Goal: Task Accomplishment & Management: Complete application form

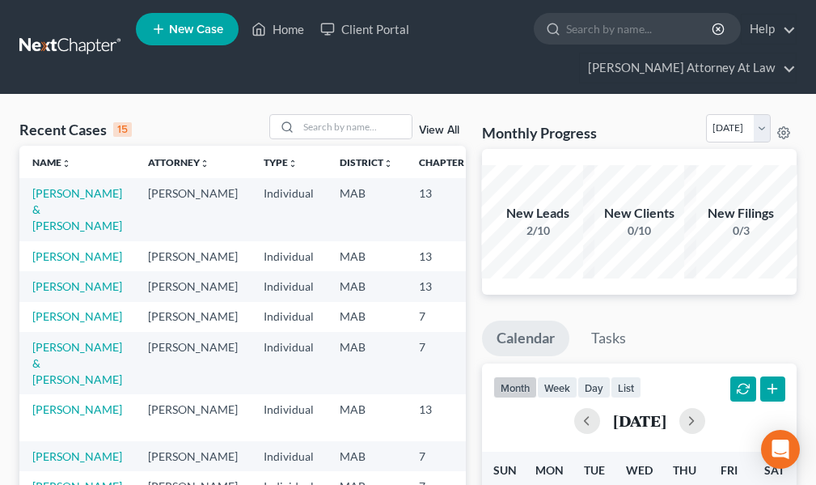
click at [66, 205] on td "[PERSON_NAME] & [PERSON_NAME]" at bounding box center [77, 209] width 116 height 62
click at [64, 205] on link "[PERSON_NAME] & [PERSON_NAME]" at bounding box center [77, 209] width 90 height 46
click at [64, 205] on link "McAuliffe, Glen & Theresa" at bounding box center [77, 209] width 90 height 46
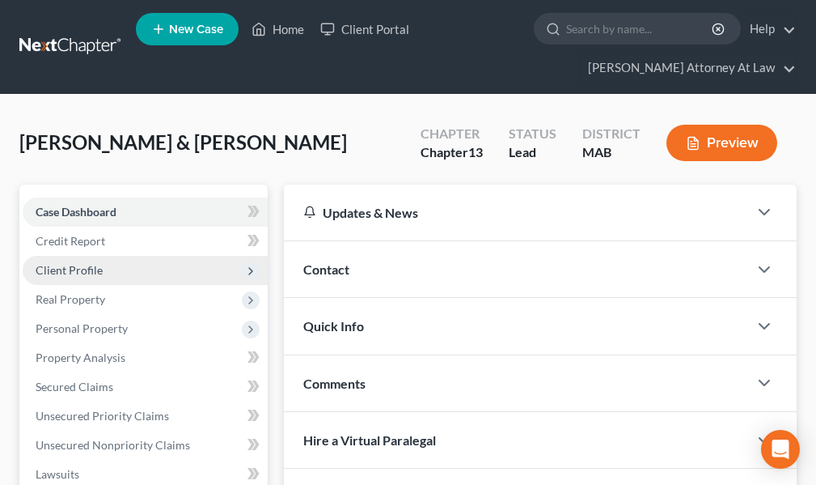
click at [86, 273] on span "Client Profile" at bounding box center [69, 270] width 67 height 14
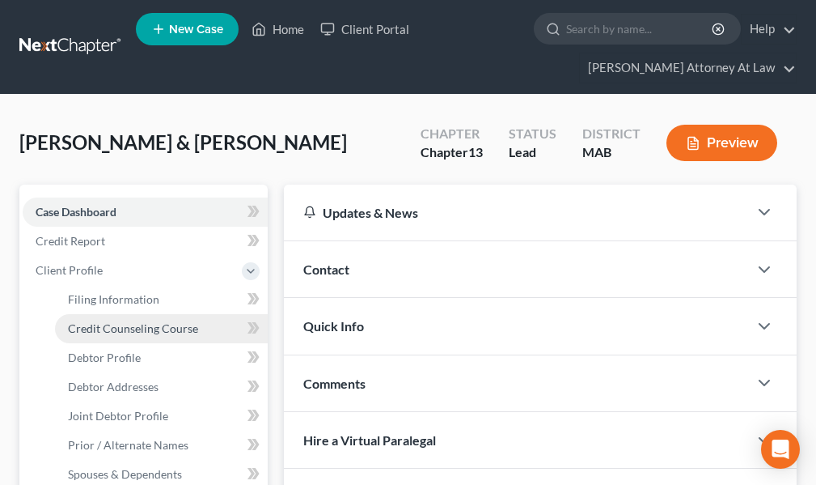
click at [91, 332] on span "Credit Counseling Course" at bounding box center [133, 328] width 130 height 14
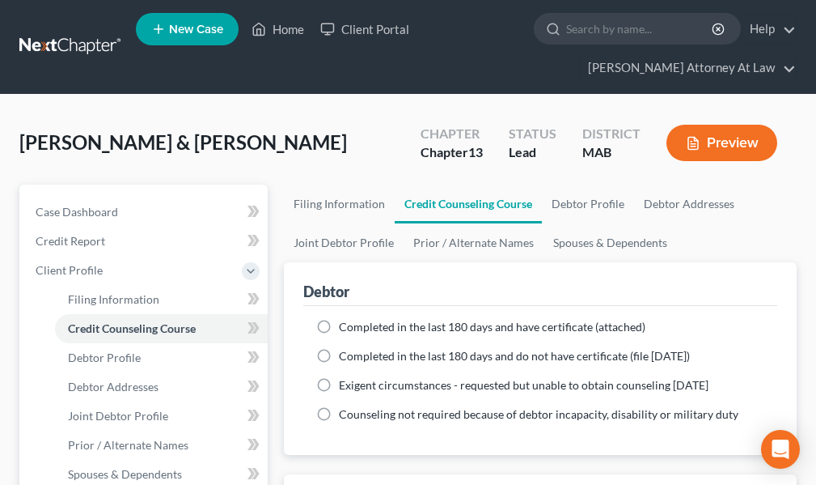
click at [339, 324] on label "Completed in the last 180 days and have certificate (attached)" at bounding box center [492, 327] width 307 height 16
click at [345, 324] on input "Completed in the last 180 days and have certificate (attached)" at bounding box center [350, 324] width 11 height 11
radio input "true"
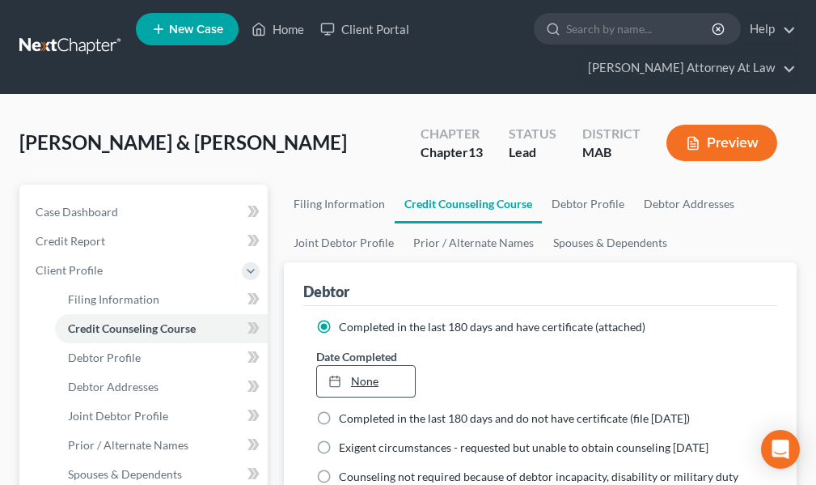
type input "8/22/2025"
click at [389, 375] on link "None" at bounding box center [366, 381] width 98 height 31
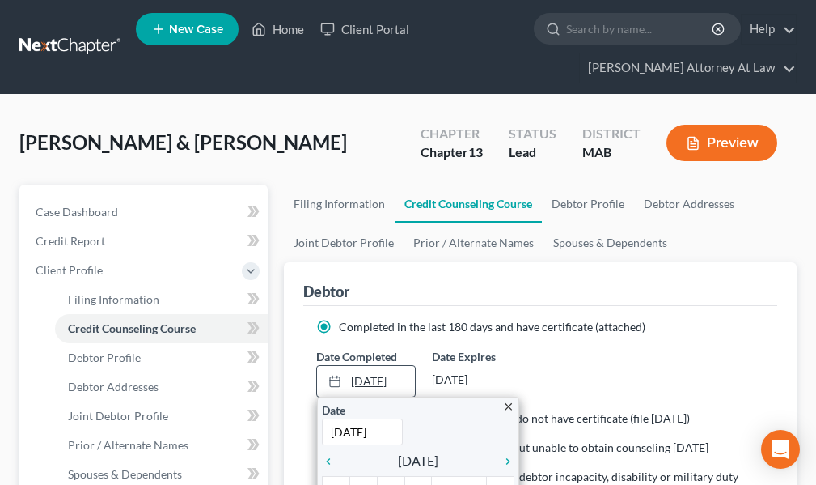
click at [400, 380] on link "8/22/2025" at bounding box center [366, 381] width 98 height 31
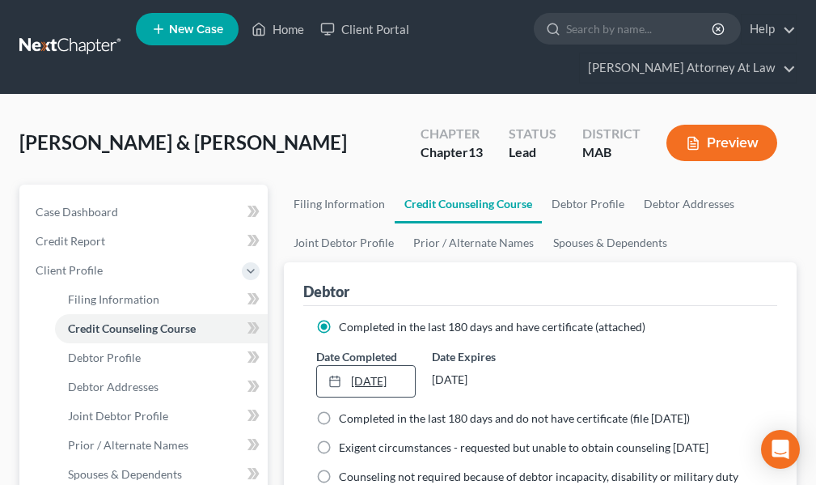
click at [333, 383] on icon at bounding box center [334, 381] width 13 height 13
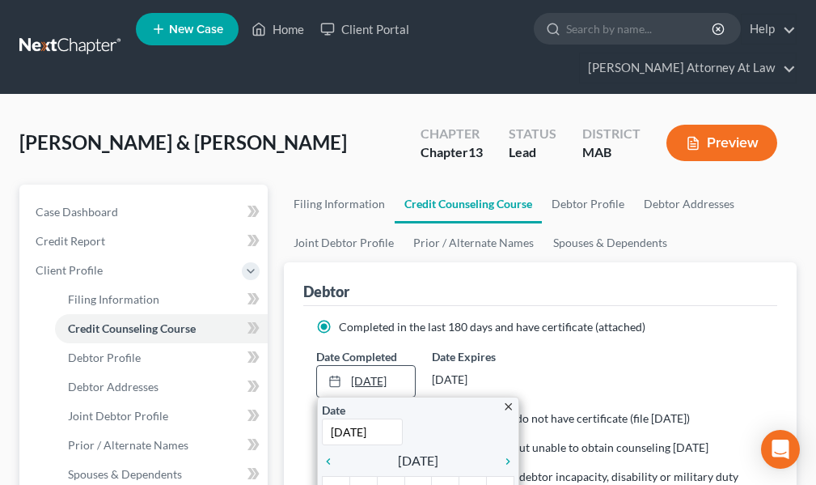
click at [377, 375] on link "8/22/2025" at bounding box center [366, 381] width 98 height 31
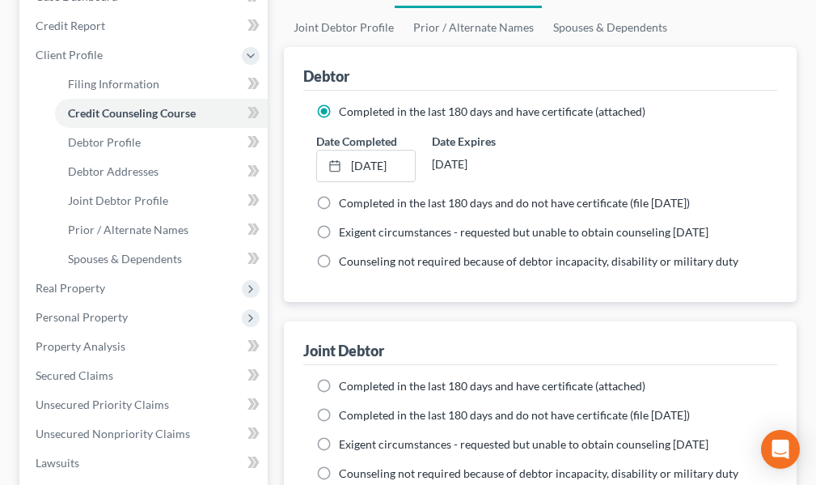
scroll to position [229, 0]
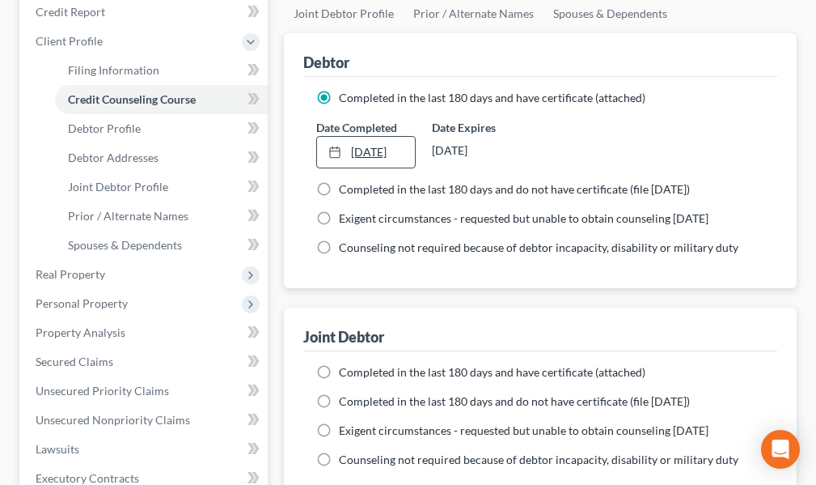
click at [331, 153] on icon at bounding box center [334, 152] width 13 height 13
click at [339, 370] on label "Completed in the last 180 days and have certificate (attached)" at bounding box center [492, 372] width 307 height 16
click at [345, 370] on input "Completed in the last 180 days and have certificate (attached)" at bounding box center [350, 369] width 11 height 11
radio input "true"
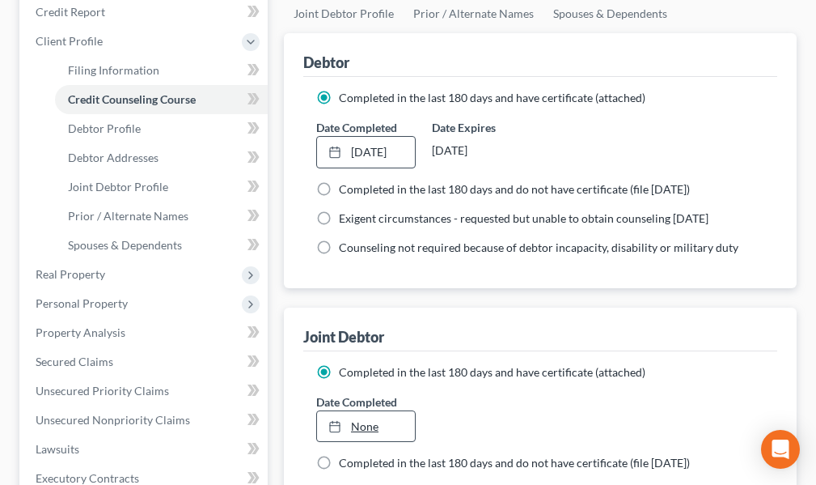
type input "8/22/2025"
click at [381, 422] on link "None" at bounding box center [366, 426] width 98 height 31
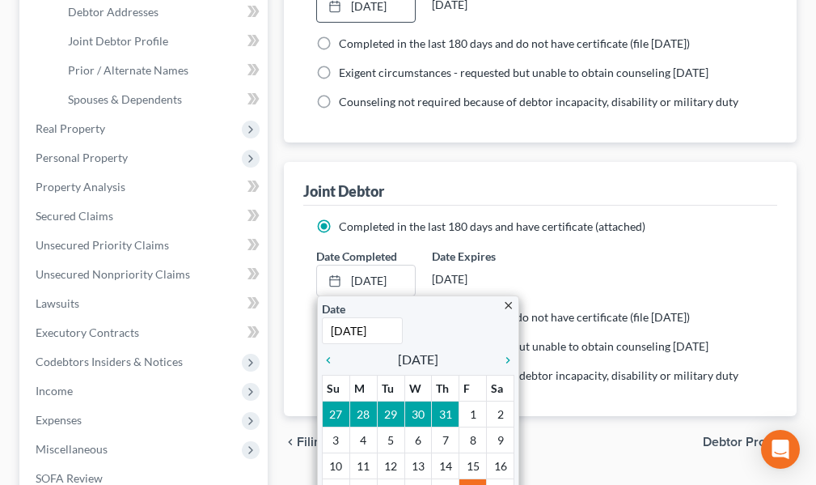
scroll to position [391, 0]
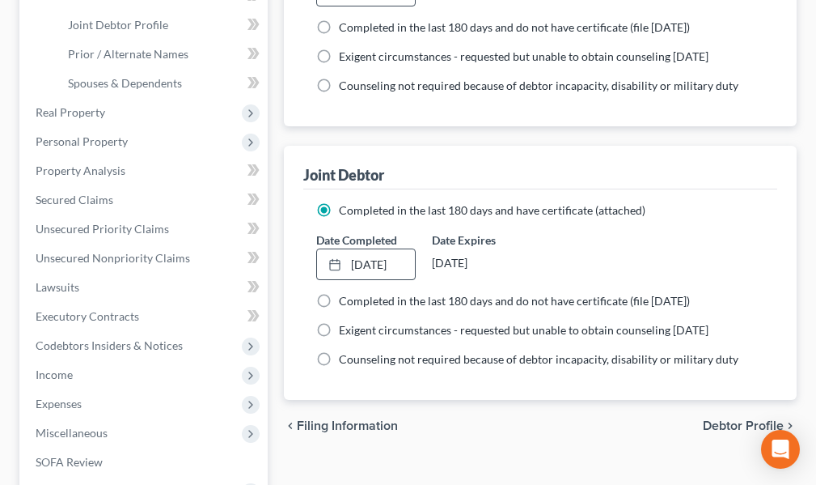
click at [719, 425] on span "Debtor Profile" at bounding box center [743, 425] width 81 height 13
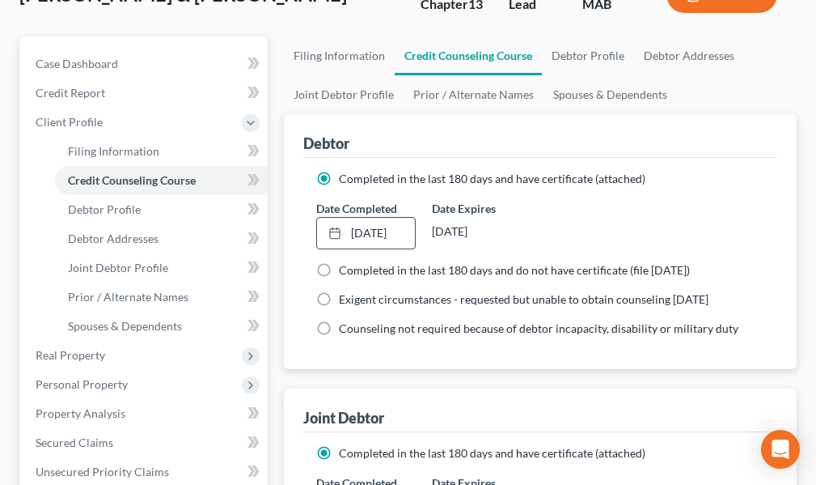
select select "1"
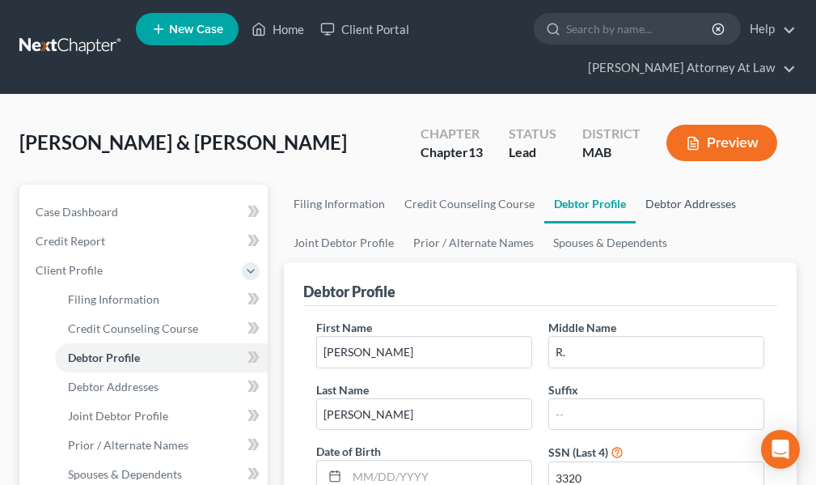
click at [705, 205] on link "Debtor Addresses" at bounding box center [691, 203] width 110 height 39
select select "0"
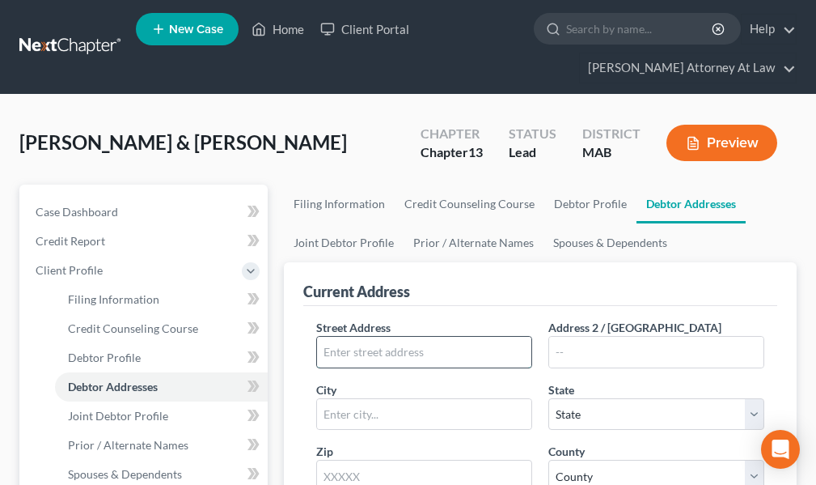
click at [380, 354] on input "text" at bounding box center [424, 352] width 214 height 31
type input "30 Cleveland Avenue"
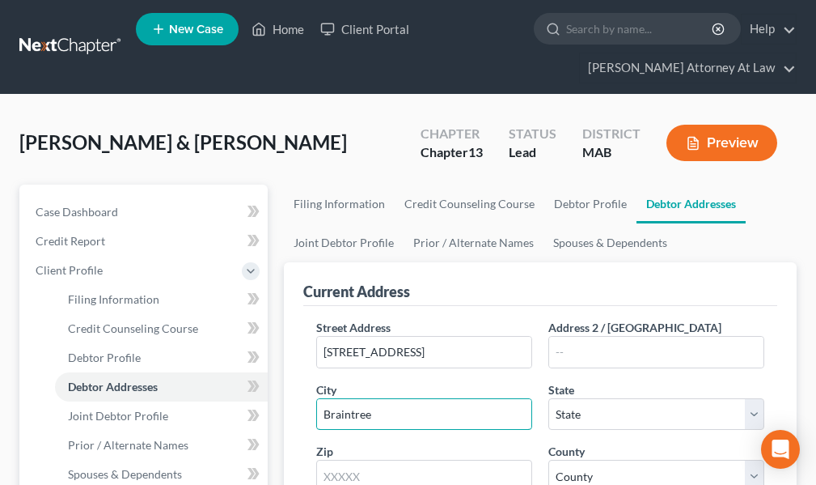
type input "Braintree"
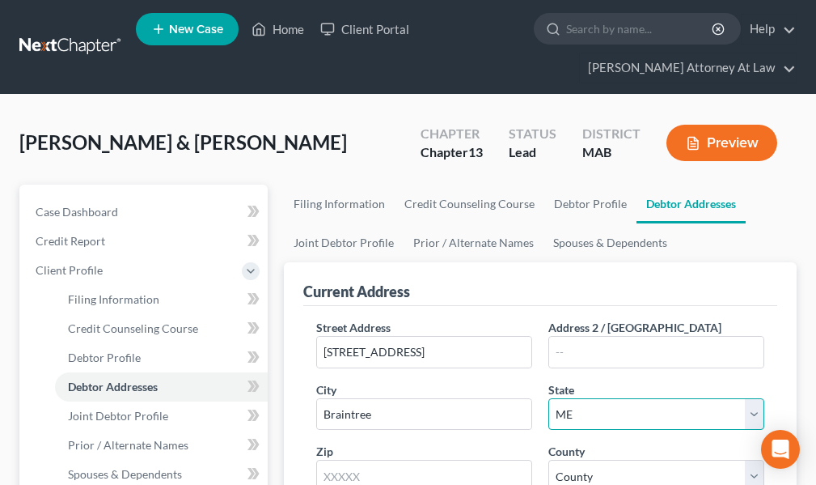
select select "22"
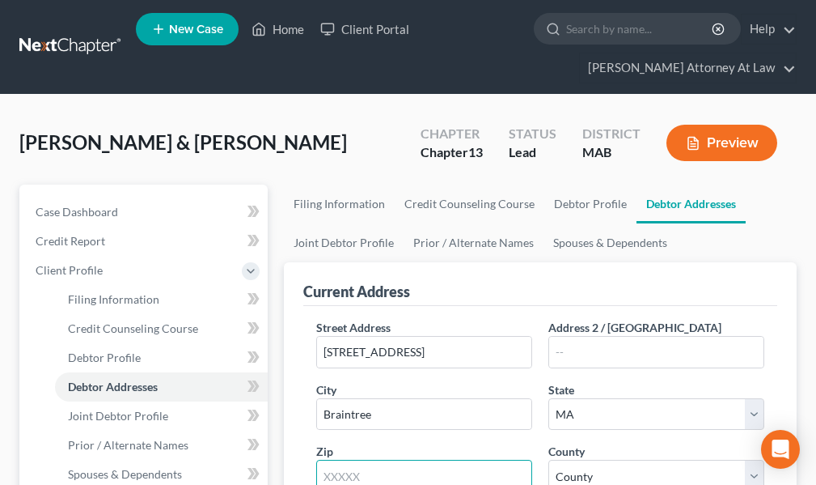
scroll to position [7, 0]
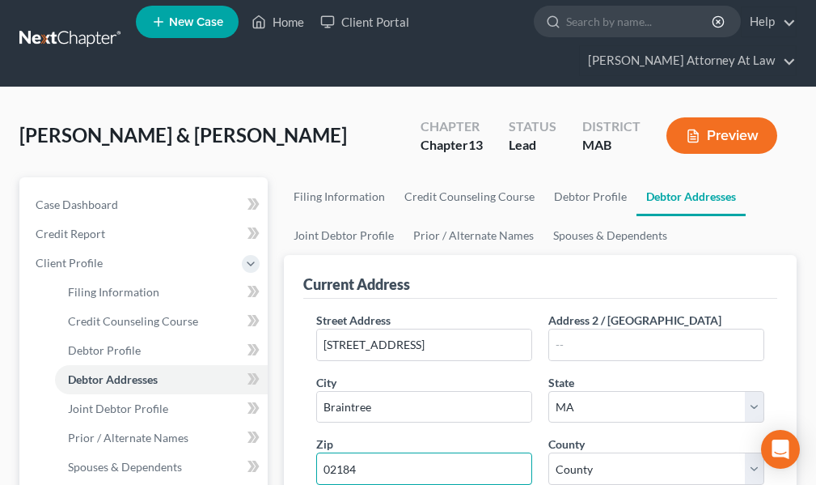
type input "02184"
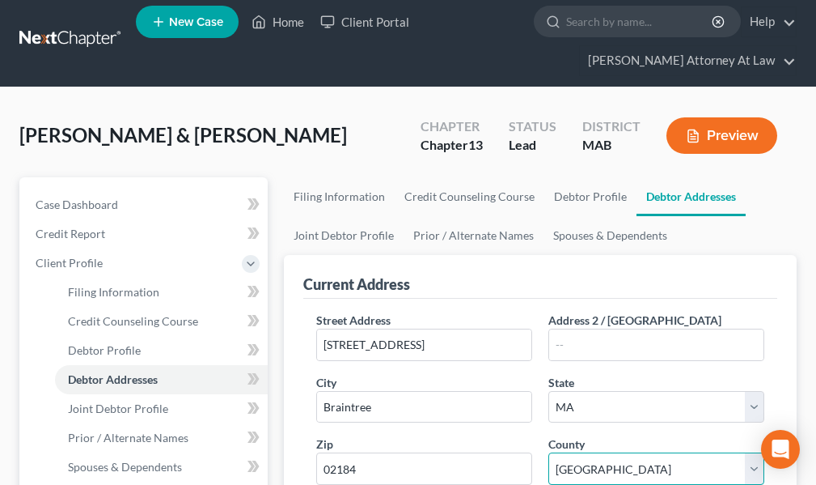
select select "10"
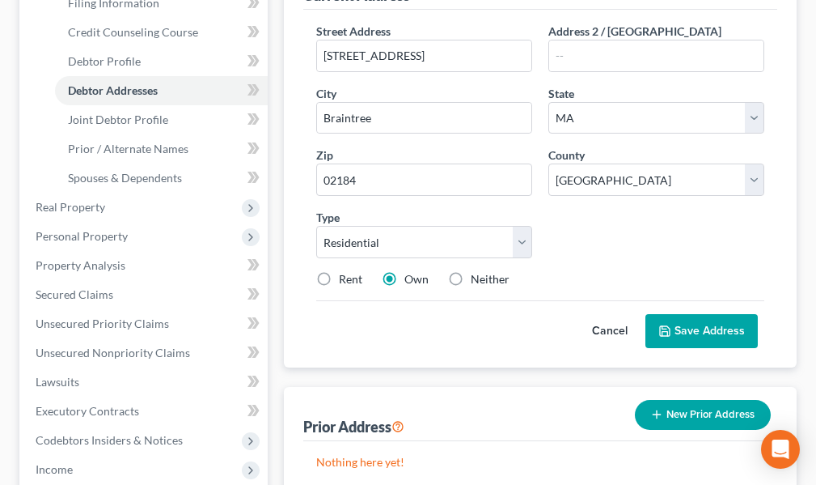
click at [677, 329] on button "Save Address" at bounding box center [702, 331] width 112 height 34
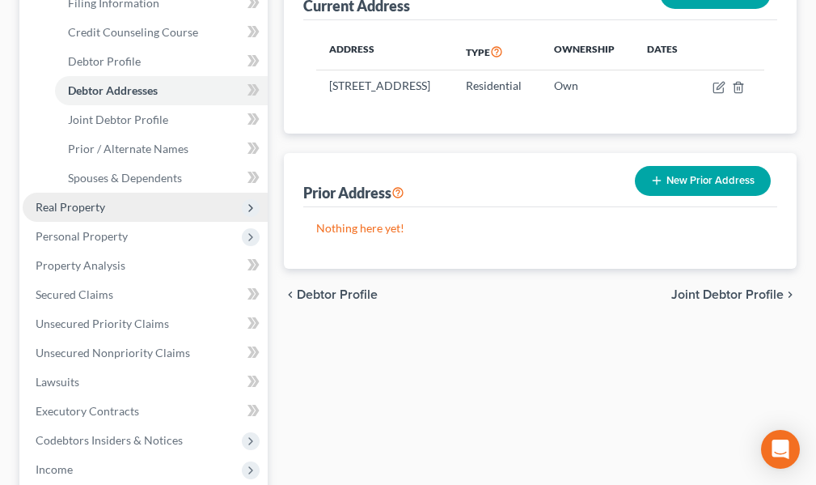
click at [92, 205] on span "Real Property" at bounding box center [71, 207] width 70 height 14
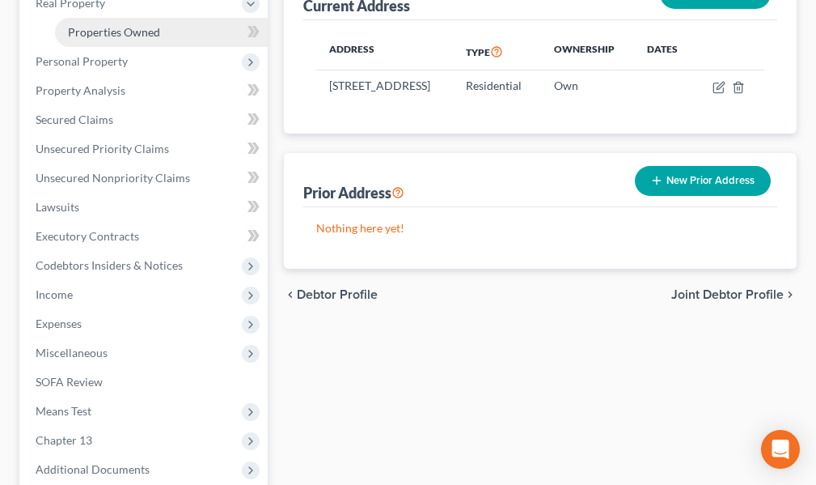
click at [90, 31] on span "Properties Owned" at bounding box center [114, 32] width 92 height 14
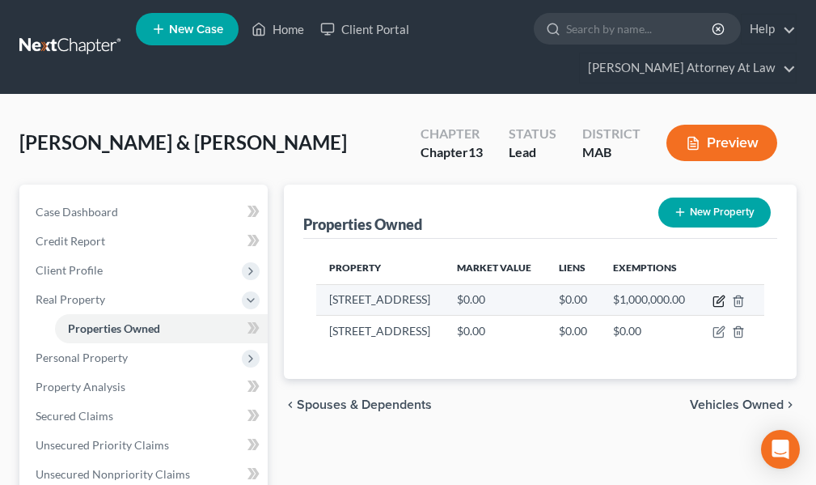
click at [717, 297] on icon "button" at bounding box center [719, 302] width 10 height 10
select select "22"
select select "10"
select select "2"
select select "0"
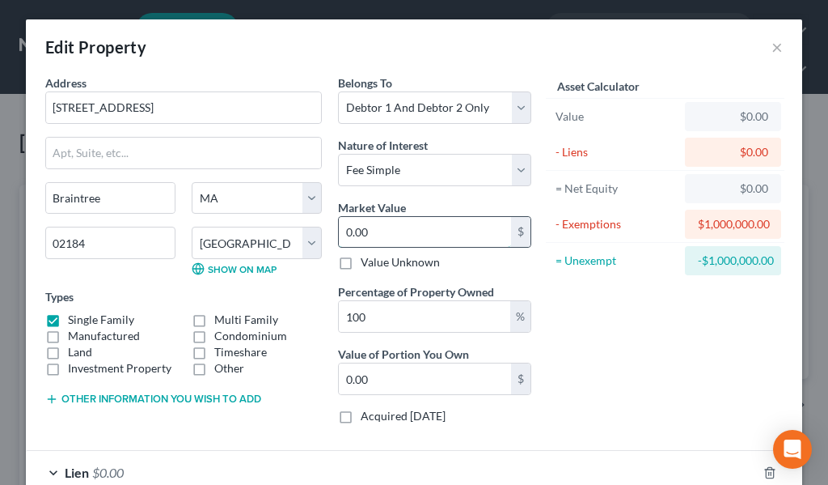
click at [389, 231] on input "0.00" at bounding box center [425, 232] width 172 height 31
type input "8"
type input "8.00"
type input "80"
type input "80.00"
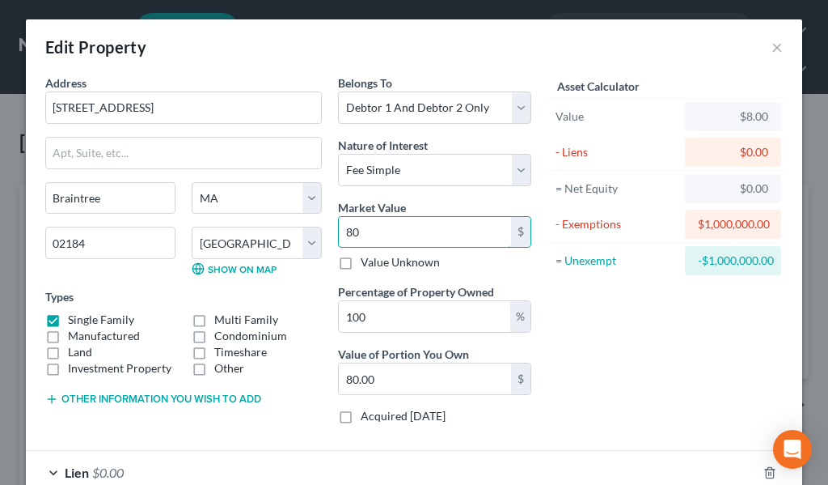
type input "800"
type input "800.00"
type input "8000"
type input "8,000.00"
type input "8,0000"
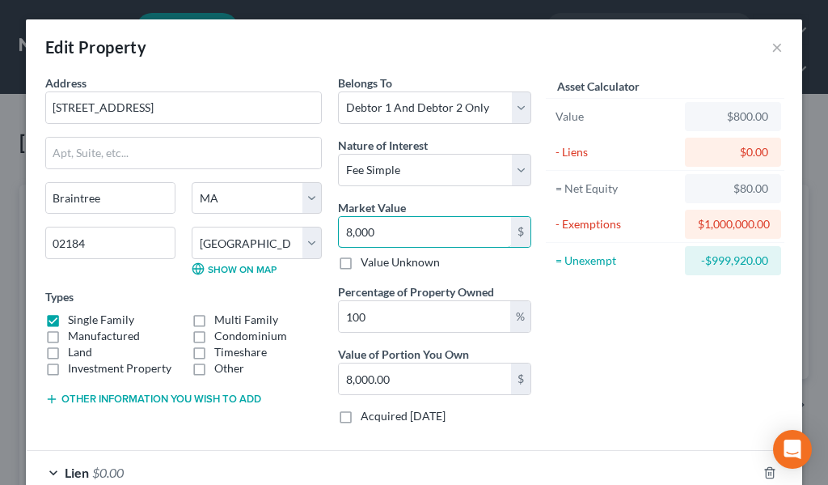
type input "80,000.00"
type input "80,0000"
type input "800,000.00"
type input "800,000."
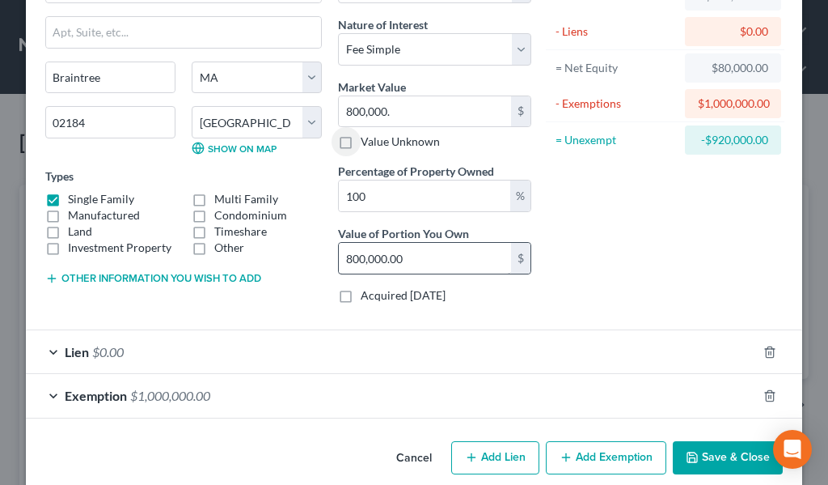
scroll to position [142, 0]
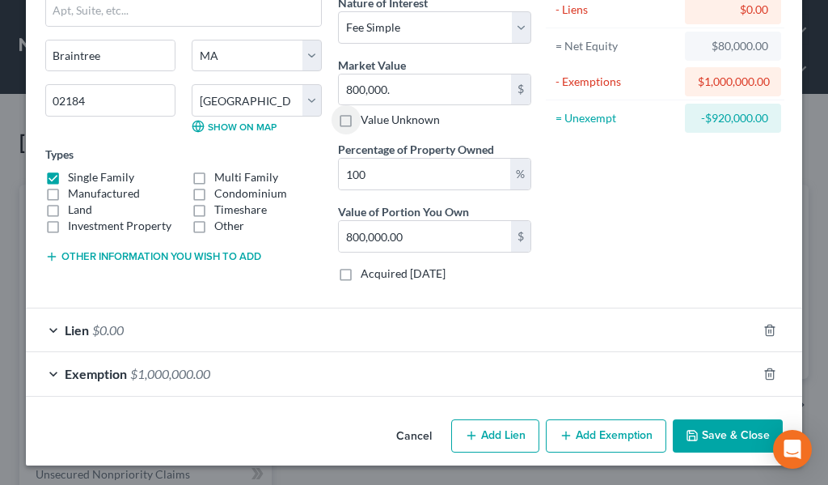
click at [75, 332] on span "Lien" at bounding box center [77, 329] width 24 height 15
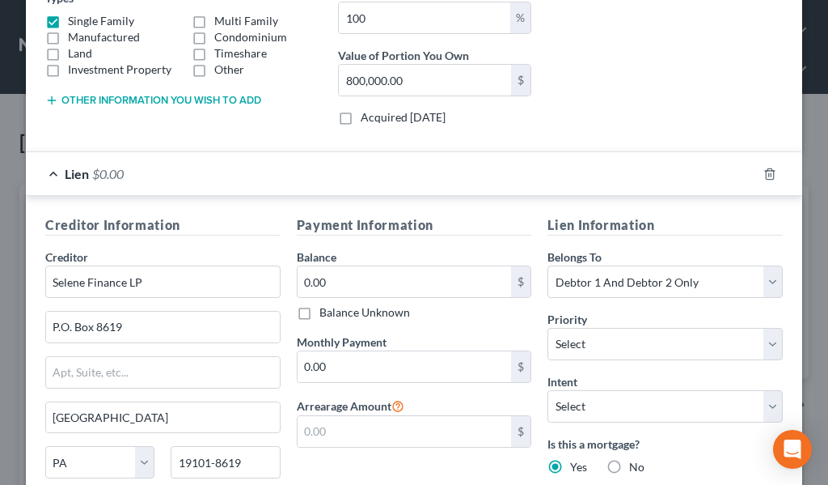
scroll to position [304, 0]
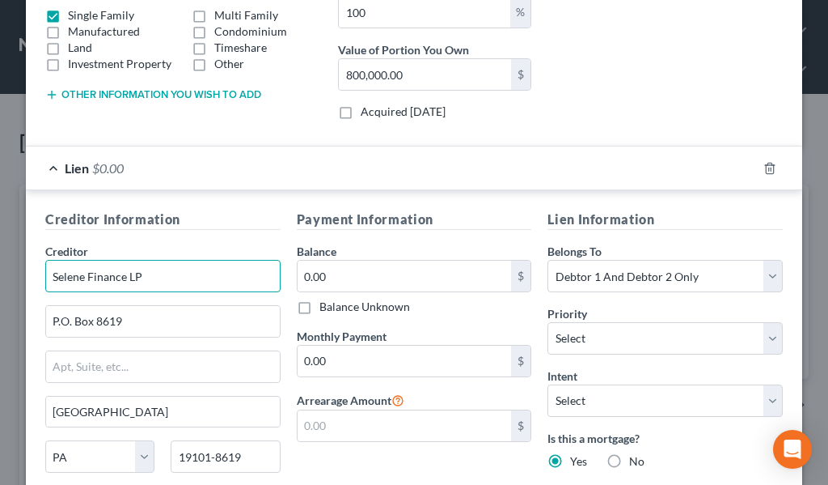
click at [189, 280] on input "Selene Finance LP" at bounding box center [162, 276] width 235 height 32
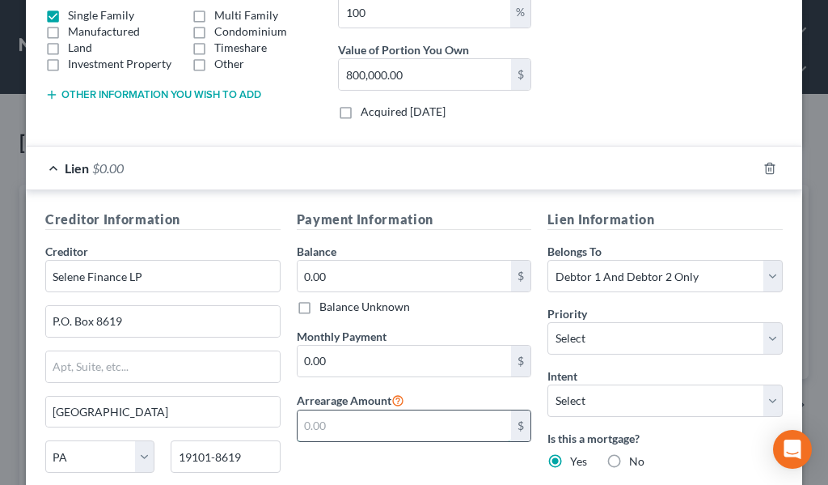
click at [343, 428] on input "text" at bounding box center [405, 425] width 214 height 31
click at [341, 285] on input "0.00" at bounding box center [405, 276] width 214 height 31
type input "300,000.00"
click at [335, 430] on input "text" at bounding box center [405, 425] width 214 height 31
type input "163,000.00"
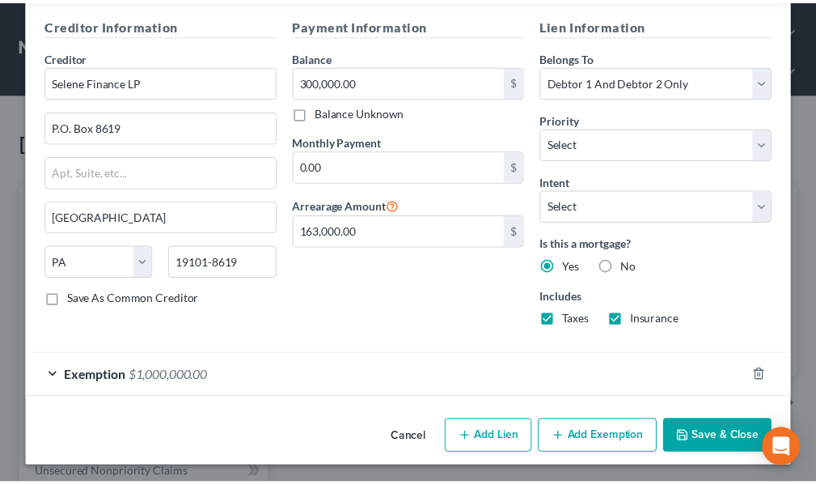
scroll to position [501, 0]
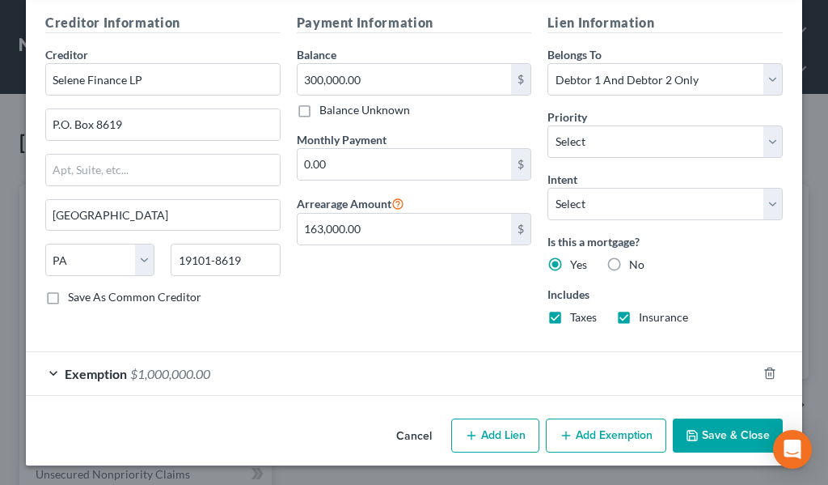
click at [696, 433] on button "Save & Close" at bounding box center [728, 435] width 110 height 34
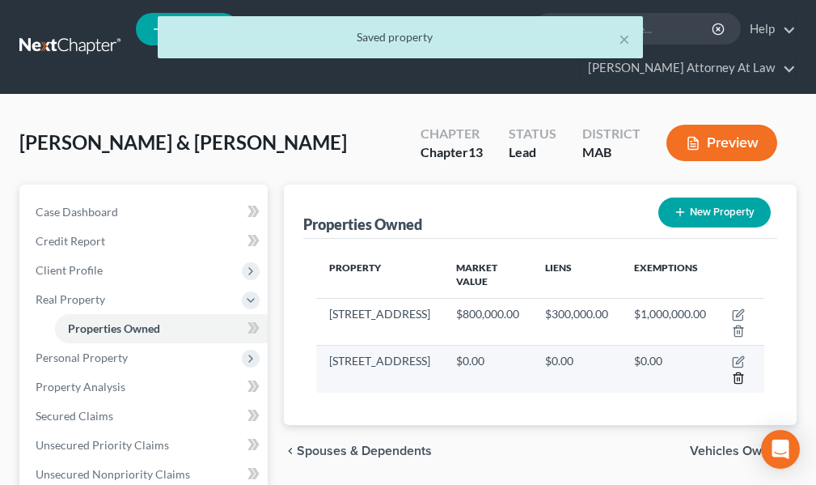
click at [739, 376] on icon "button" at bounding box center [738, 377] width 13 height 13
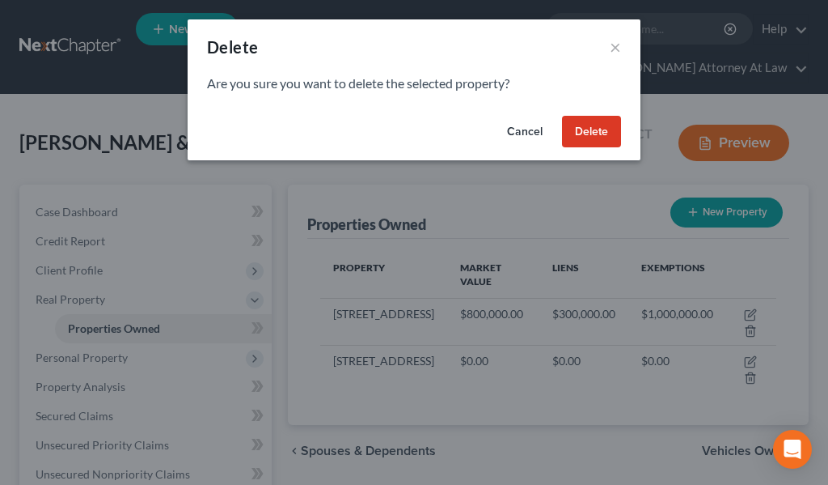
click at [587, 130] on button "Delete" at bounding box center [591, 132] width 59 height 32
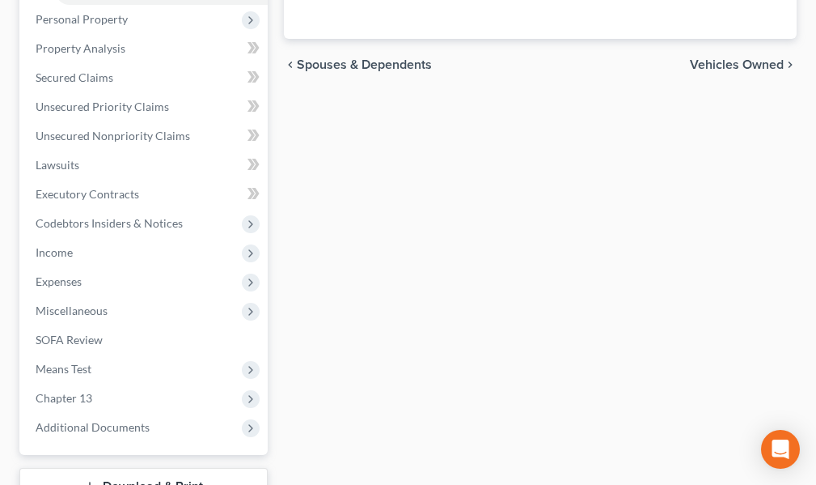
scroll to position [354, 0]
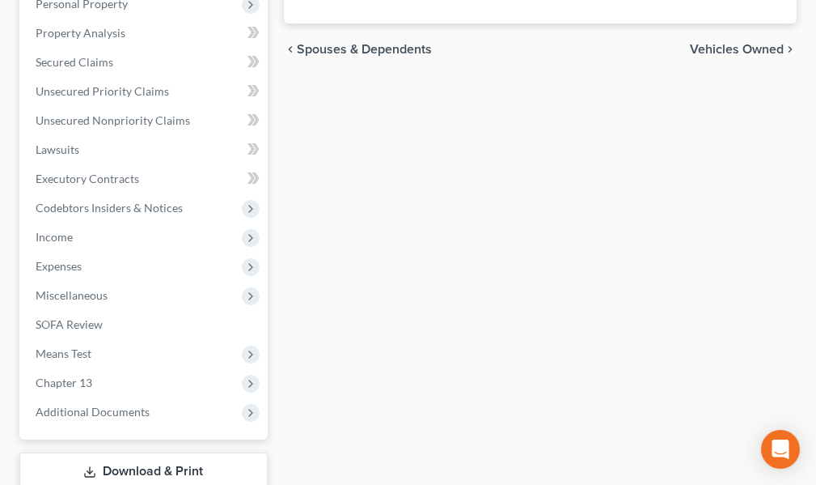
drag, startPoint x: 151, startPoint y: 471, endPoint x: 184, endPoint y: 468, distance: 32.5
click at [151, 471] on link "Download & Print" at bounding box center [143, 471] width 248 height 38
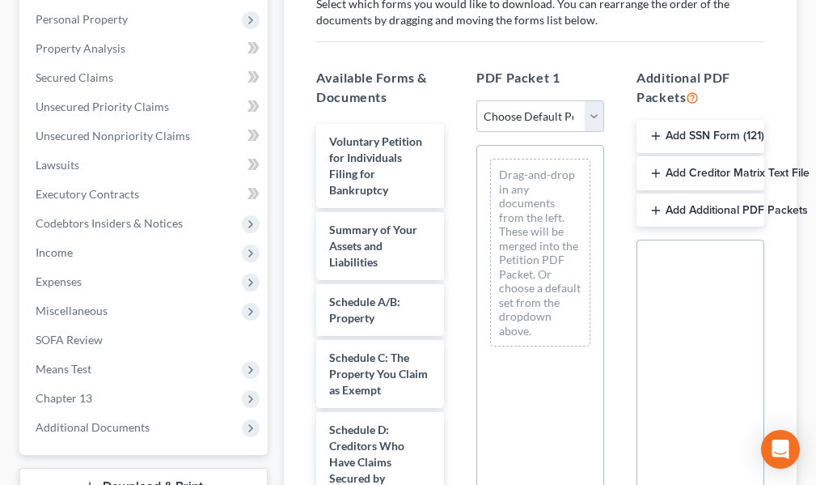
scroll to position [324, 0]
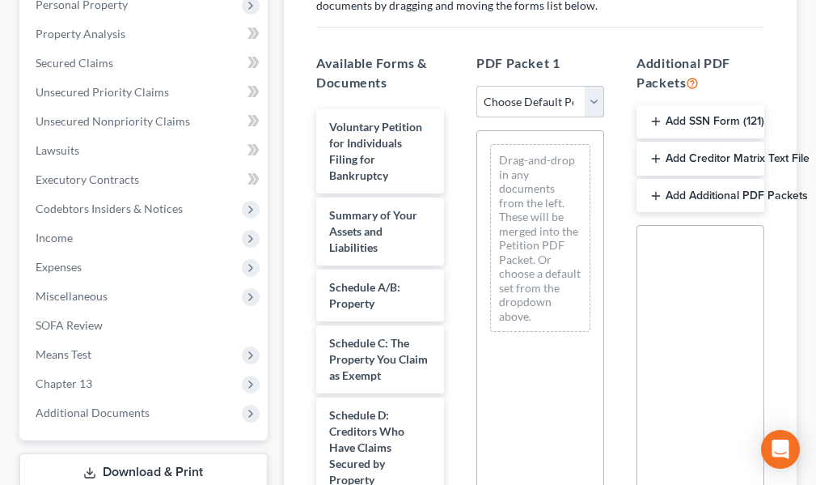
click at [595, 101] on select "Choose Default Petition PDF Packet Complete Bankruptcy Petition (all forms and …" at bounding box center [541, 102] width 128 height 32
select select "1"
click at [483, 86] on select "Choose Default Petition PDF Packet Complete Bankruptcy Petition (all forms and …" at bounding box center [541, 102] width 128 height 32
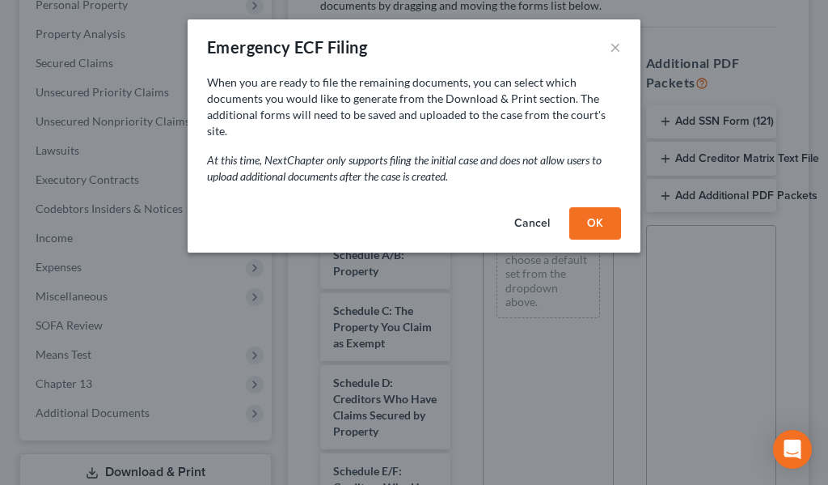
click at [599, 207] on button "OK" at bounding box center [596, 223] width 52 height 32
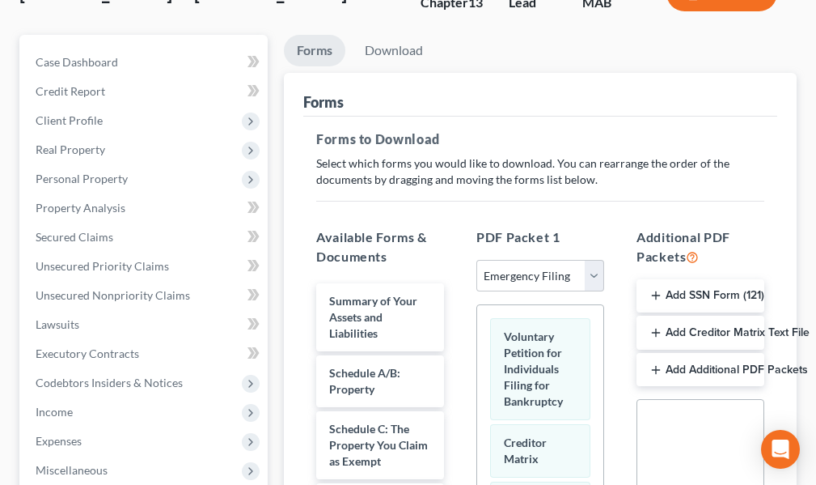
scroll to position [81, 0]
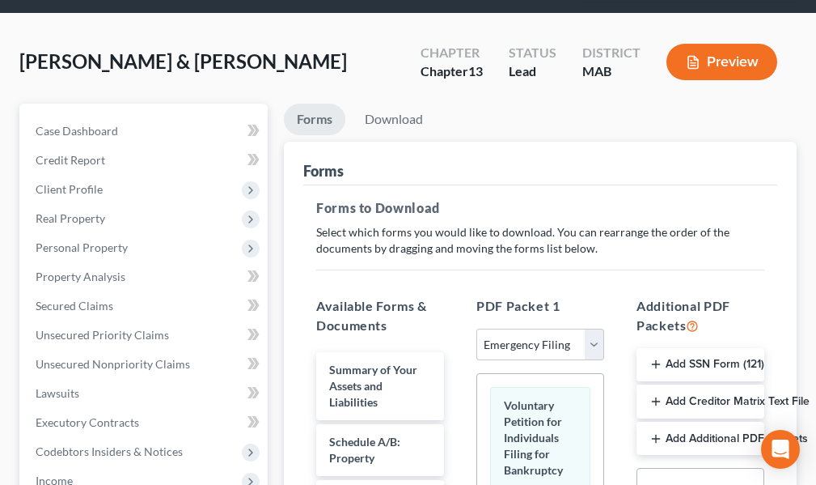
click at [697, 361] on button "Add SSN Form (121)" at bounding box center [701, 365] width 128 height 34
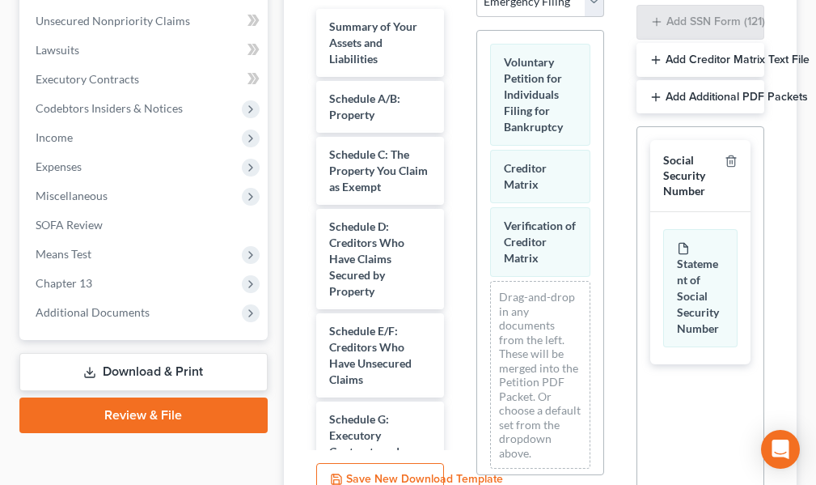
scroll to position [432, 0]
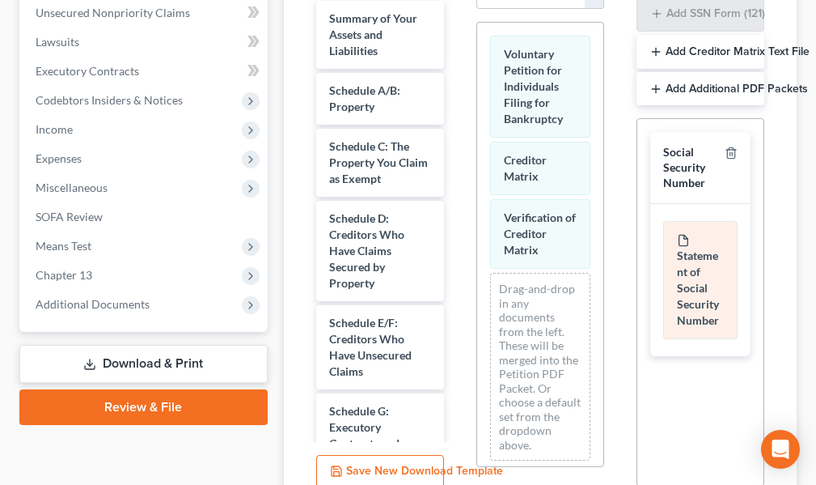
click at [687, 245] on icon at bounding box center [683, 240] width 13 height 13
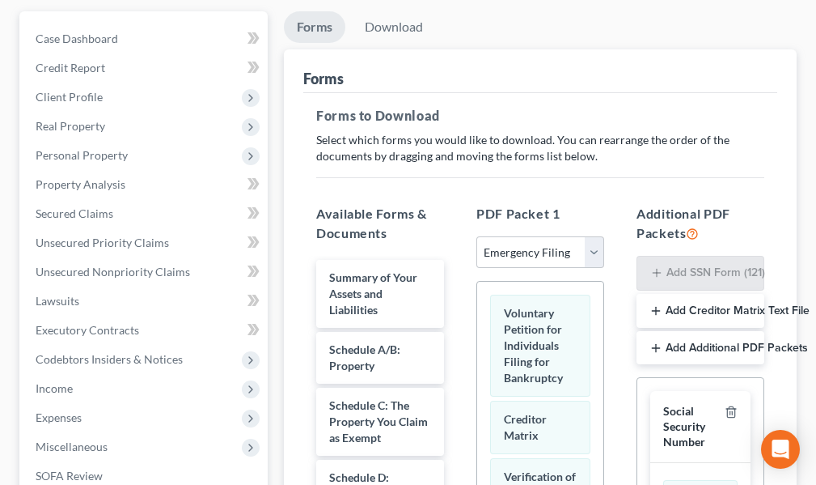
scroll to position [160, 0]
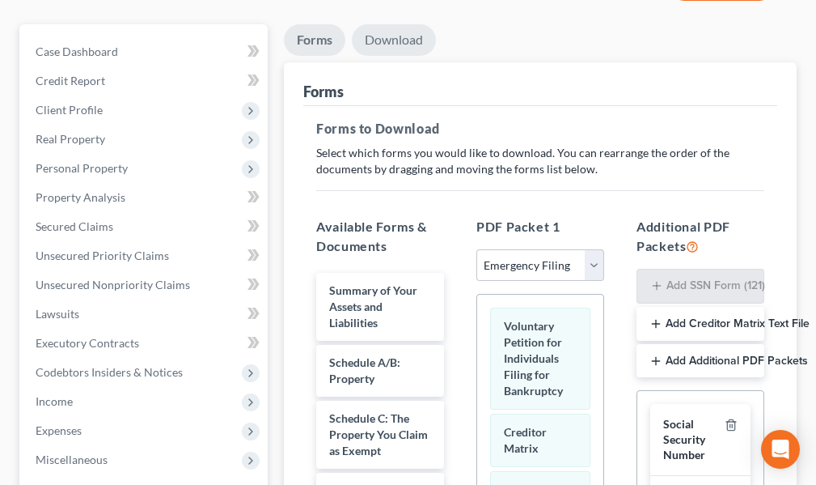
click at [384, 40] on link "Download" at bounding box center [394, 40] width 84 height 32
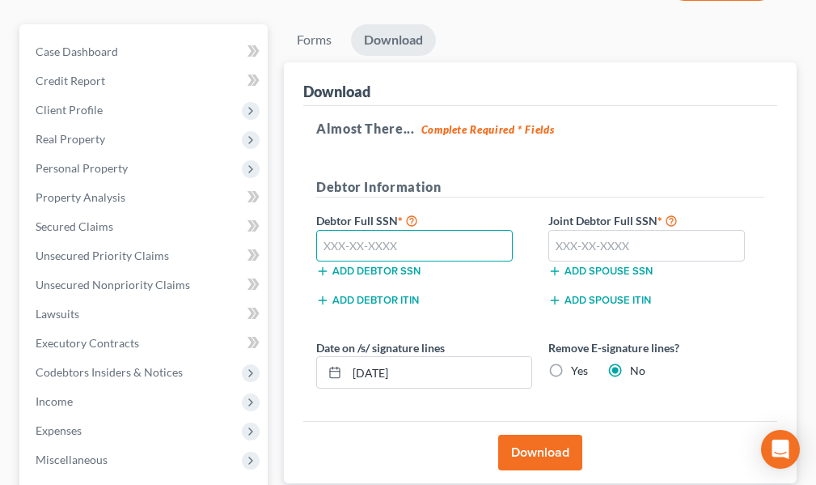
click at [397, 248] on input "text" at bounding box center [414, 246] width 197 height 32
type input "012-64-3320"
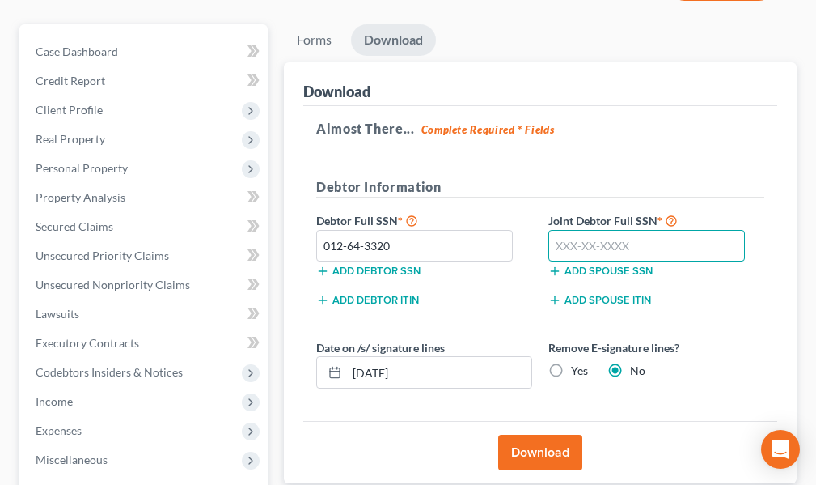
click at [588, 246] on input "text" at bounding box center [647, 246] width 197 height 32
type input "020-54-2203"
click at [571, 371] on label "Yes" at bounding box center [579, 370] width 17 height 16
click at [578, 371] on input "Yes" at bounding box center [583, 367] width 11 height 11
radio input "true"
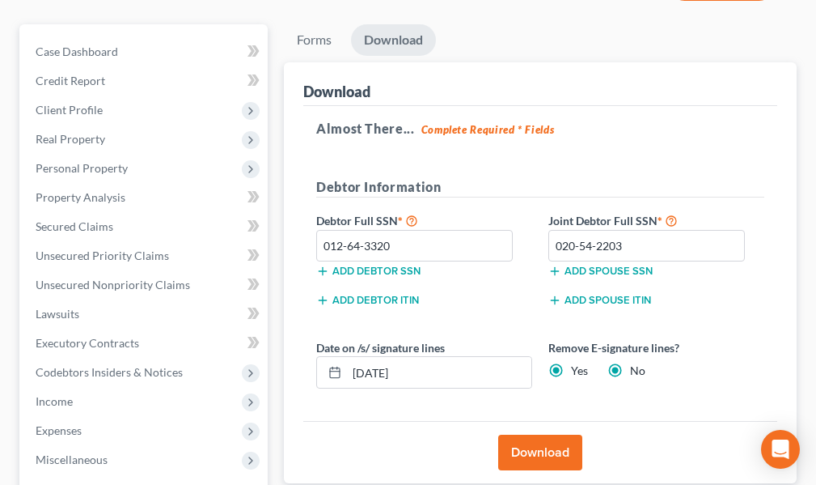
radio input "false"
click at [540, 451] on button "Download" at bounding box center [540, 452] width 84 height 36
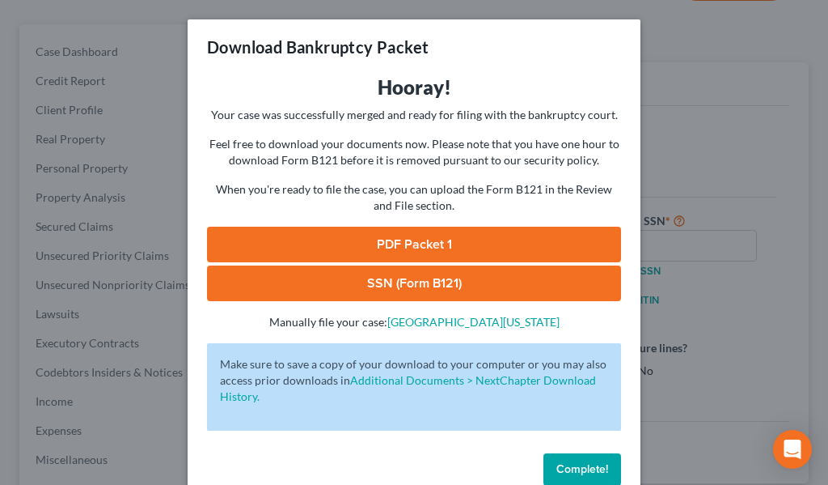
click at [358, 282] on link "SSN (Form B121)" at bounding box center [414, 283] width 414 height 36
click at [355, 242] on link "PDF Packet 1" at bounding box center [414, 245] width 414 height 36
click at [581, 468] on span "Complete!" at bounding box center [583, 469] width 52 height 14
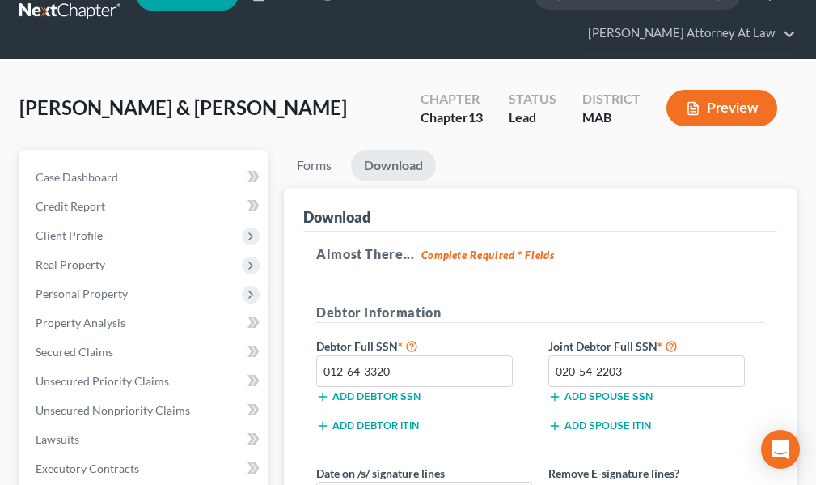
scroll to position [0, 0]
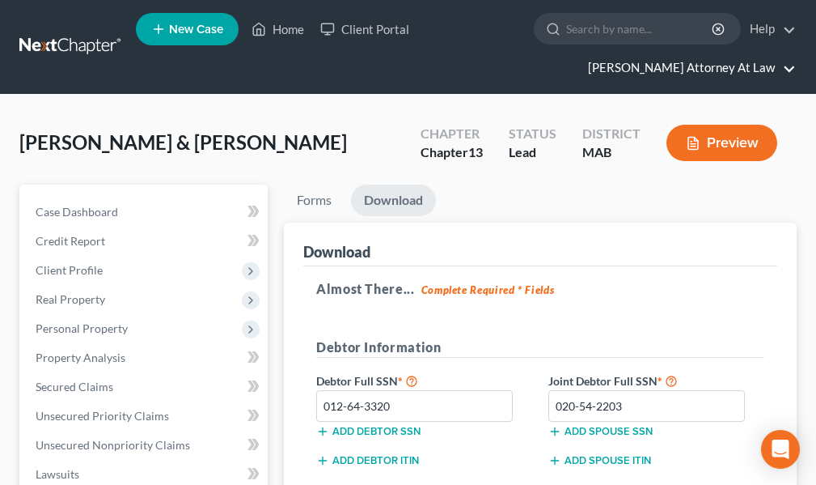
click at [788, 69] on link "Elaine M. Benkoski Attorney At Law" at bounding box center [688, 67] width 216 height 29
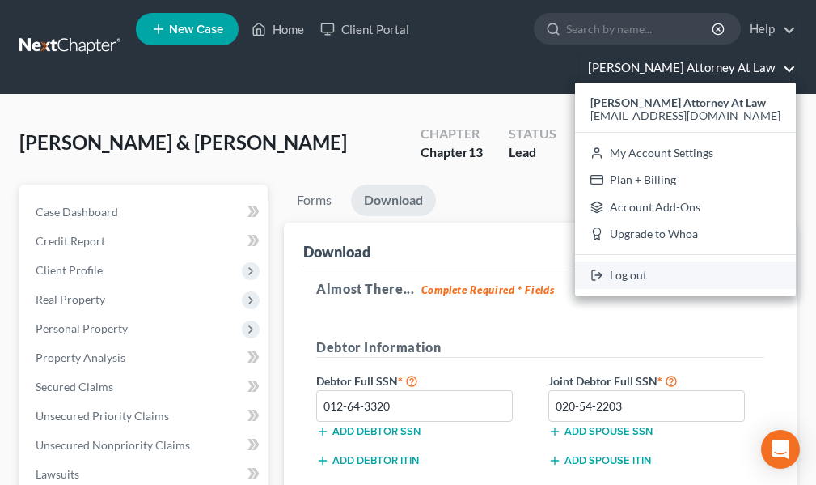
click at [640, 277] on link "Log out" at bounding box center [685, 275] width 221 height 28
